Goal: Information Seeking & Learning: Learn about a topic

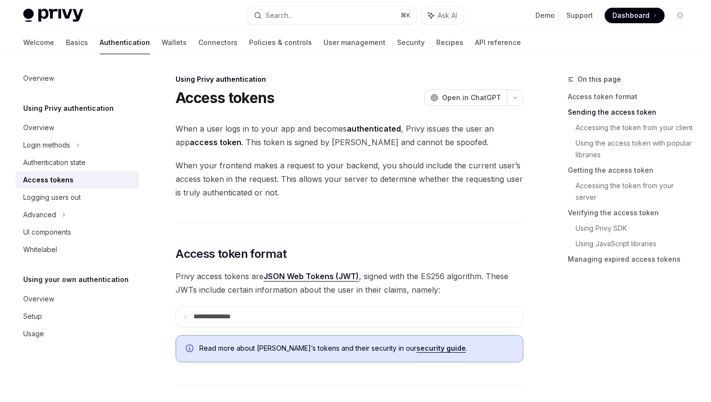
scroll to position [350, 0]
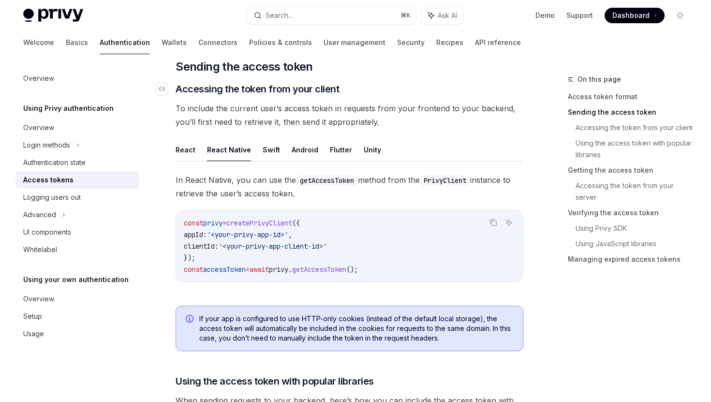
drag, startPoint x: 351, startPoint y: 93, endPoint x: 341, endPoint y: 94, distance: 9.7
click at [345, 94] on h3 "​ Accessing the token from your client" at bounding box center [350, 89] width 348 height 14
click at [227, 114] on span "To include the current user’s access token in requests from your frontend to yo…" at bounding box center [350, 115] width 348 height 27
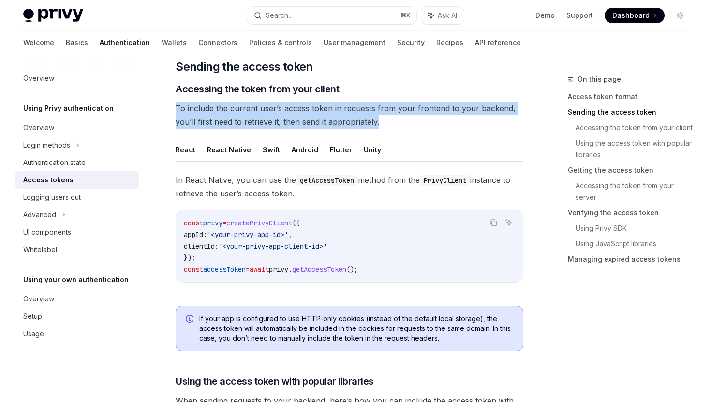
click at [227, 114] on span "To include the current user’s access token in requests from your frontend to yo…" at bounding box center [350, 115] width 348 height 27
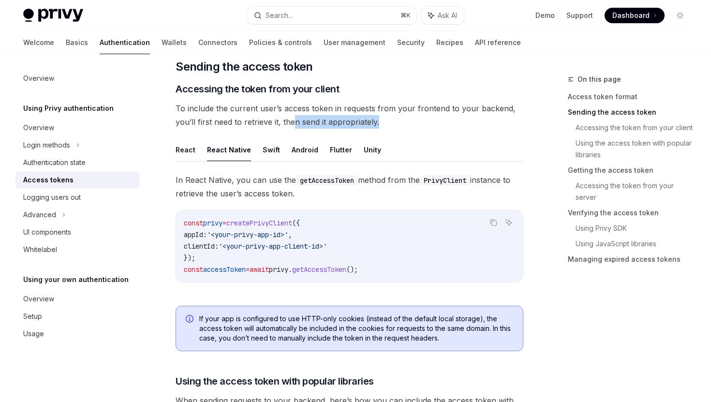
drag, startPoint x: 293, startPoint y: 119, endPoint x: 293, endPoint y: 127, distance: 8.7
click at [293, 127] on span "To include the current user’s access token in requests from your frontend to yo…" at bounding box center [350, 115] width 348 height 27
click at [273, 115] on span "To include the current user’s access token in requests from your frontend to yo…" at bounding box center [350, 115] width 348 height 27
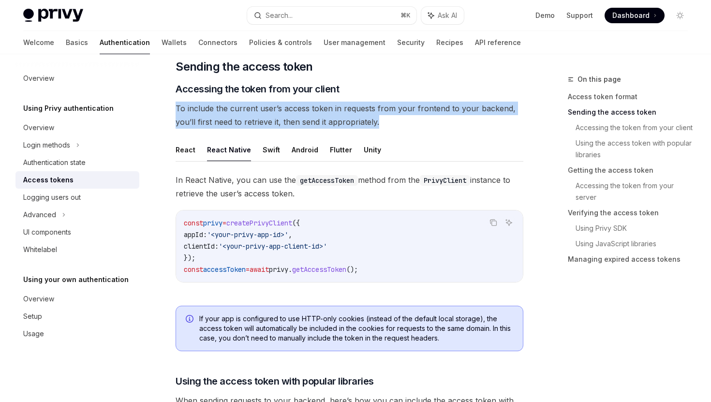
click at [273, 115] on span "To include the current user’s access token in requests from your frontend to yo…" at bounding box center [350, 115] width 348 height 27
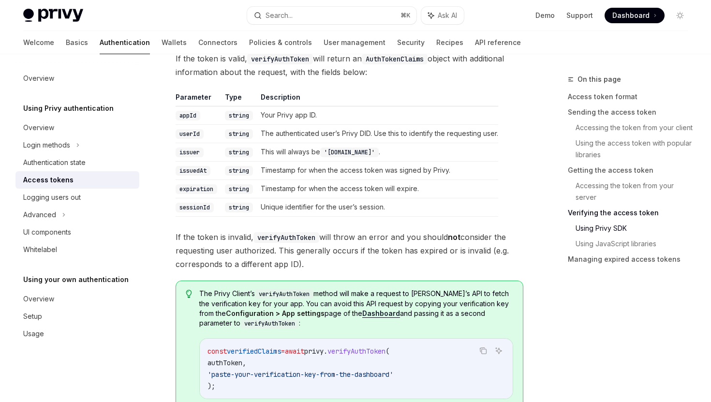
scroll to position [1529, 0]
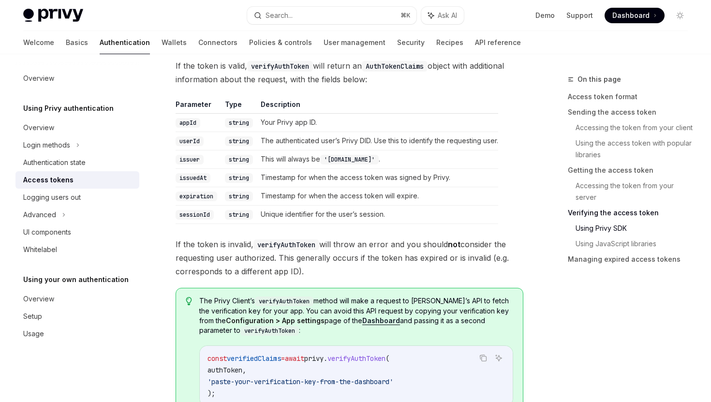
click at [213, 126] on td "appId" at bounding box center [198, 122] width 45 height 18
click at [193, 122] on code "appId" at bounding box center [188, 123] width 25 height 10
click at [191, 139] on code "userId" at bounding box center [190, 141] width 28 height 10
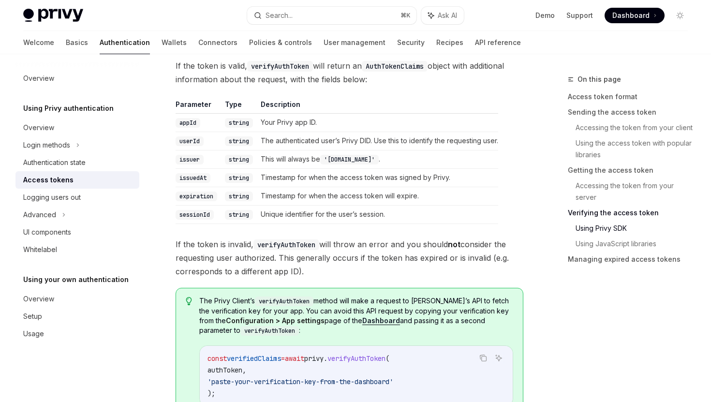
click at [193, 165] on td "issuer" at bounding box center [198, 159] width 45 height 18
click at [162, 45] on link "Wallets" at bounding box center [174, 42] width 25 height 23
type textarea "*"
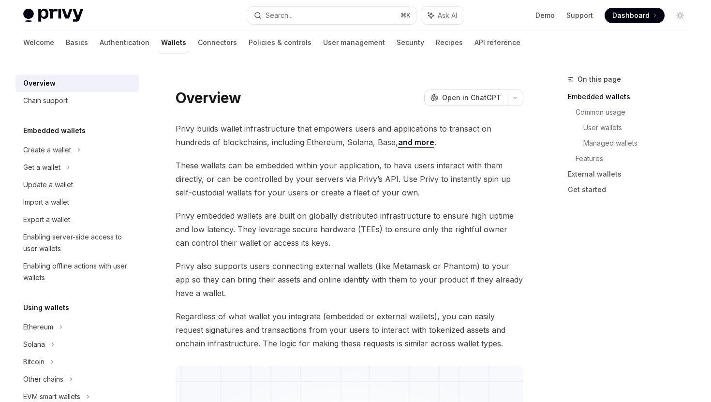
click at [341, 88] on div "Overview OpenAI Open in ChatGPT" at bounding box center [350, 91] width 348 height 32
click at [366, 88] on div "Overview OpenAI Open in ChatGPT" at bounding box center [350, 91] width 348 height 32
